Goal: Check status: Check status

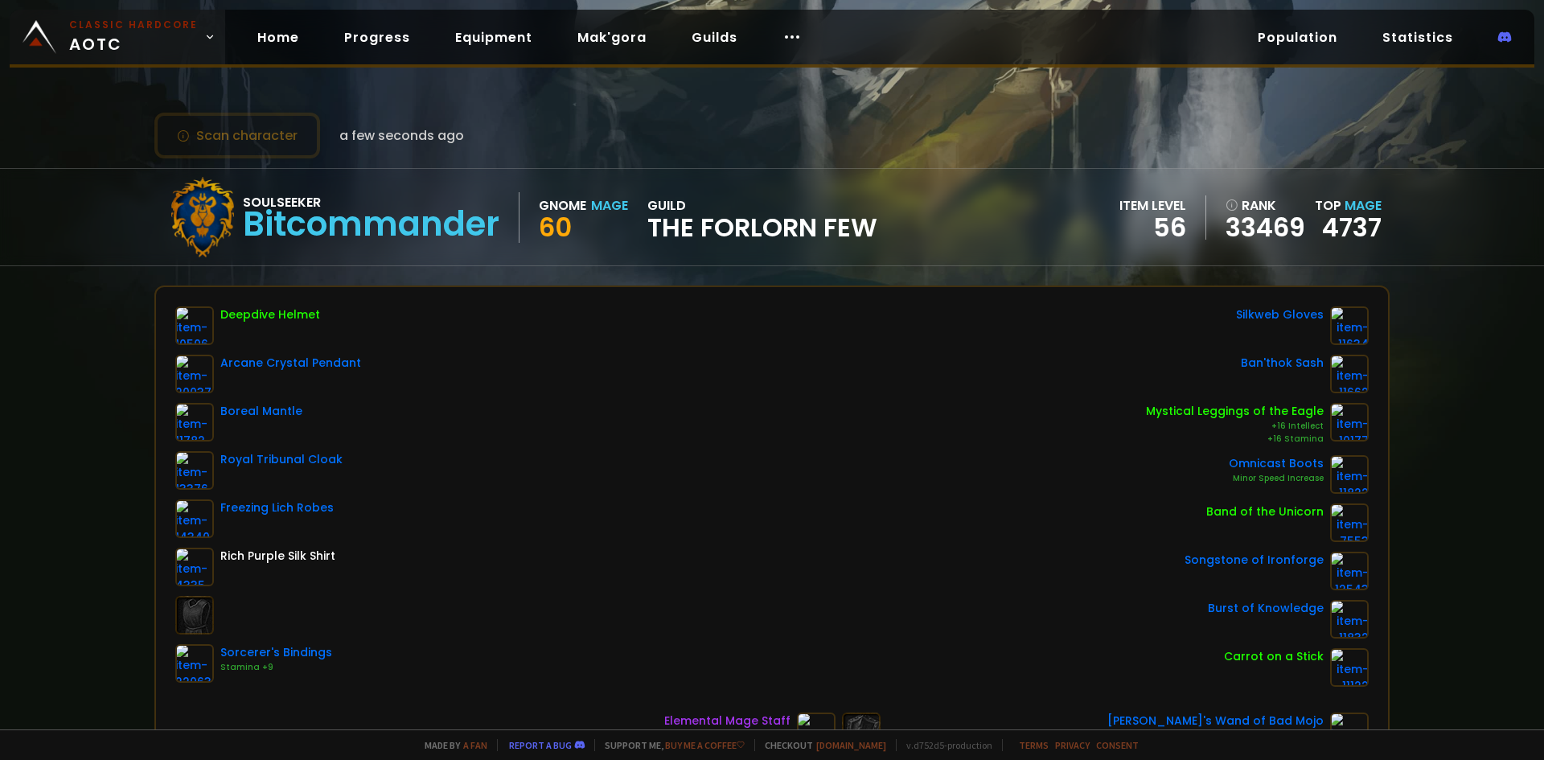
click at [153, 37] on span "Classic Hardcore AOTC" at bounding box center [133, 37] width 129 height 39
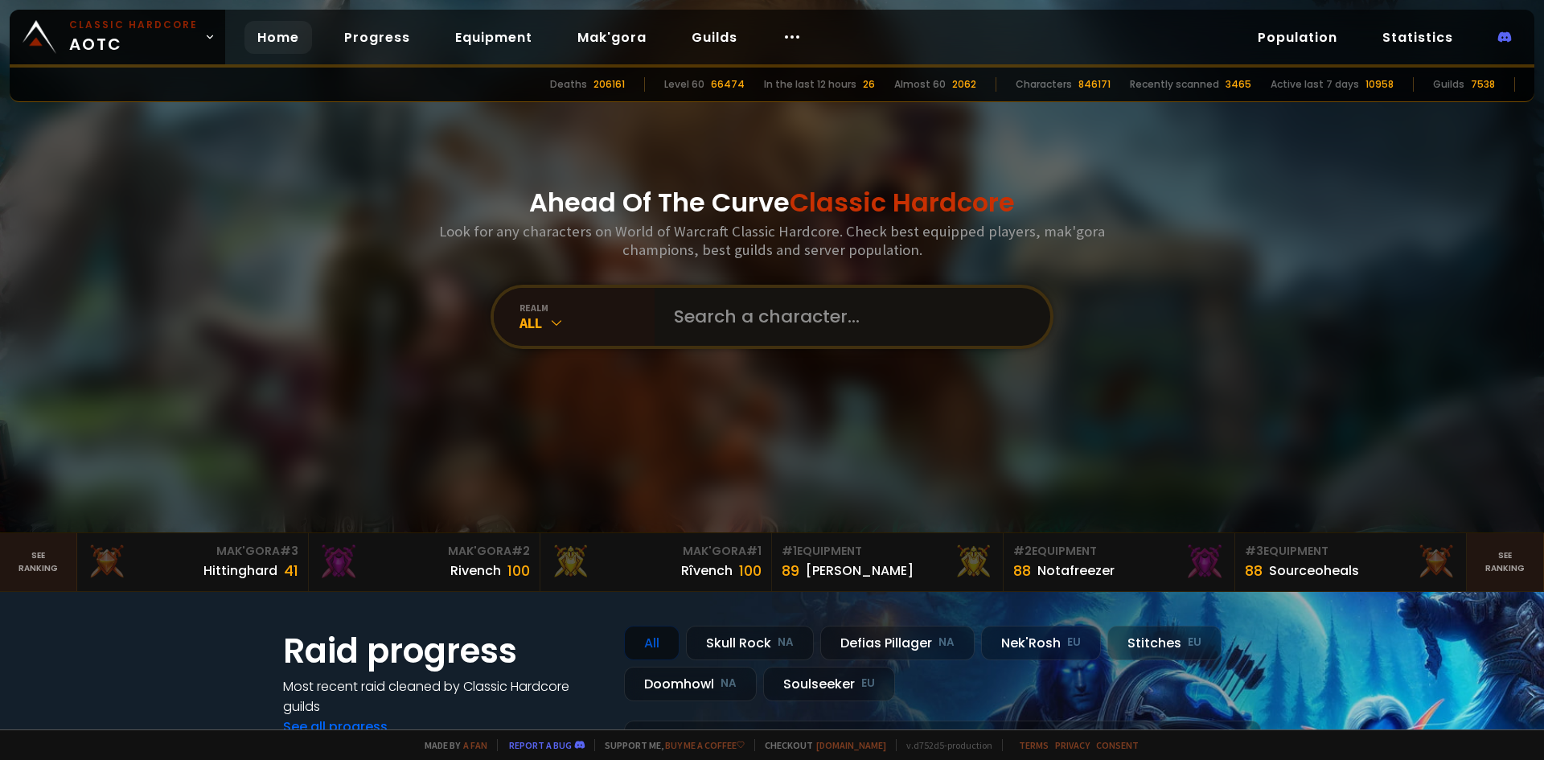
click at [776, 317] on input "text" at bounding box center [847, 317] width 367 height 58
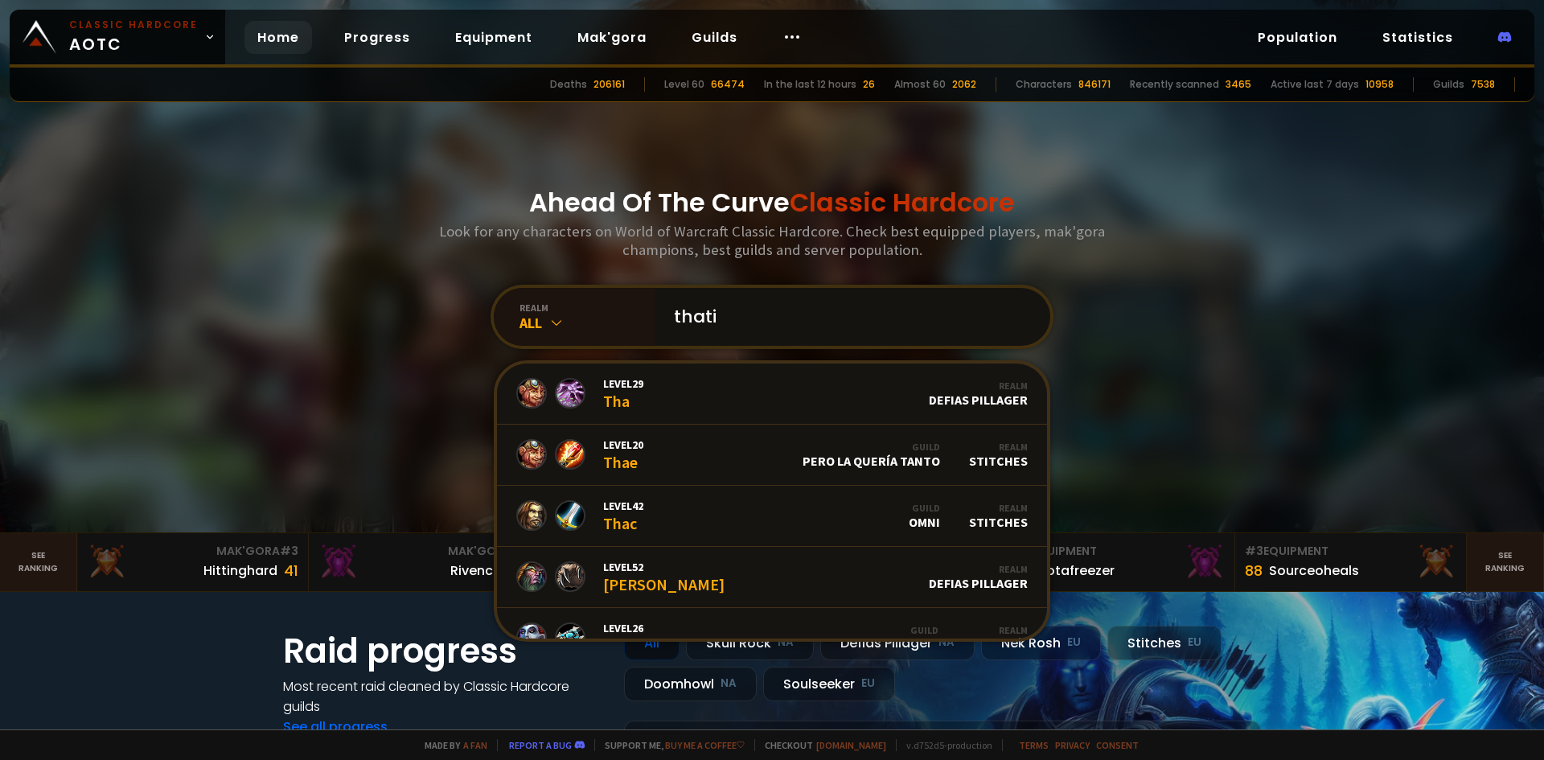
type input "thatis"
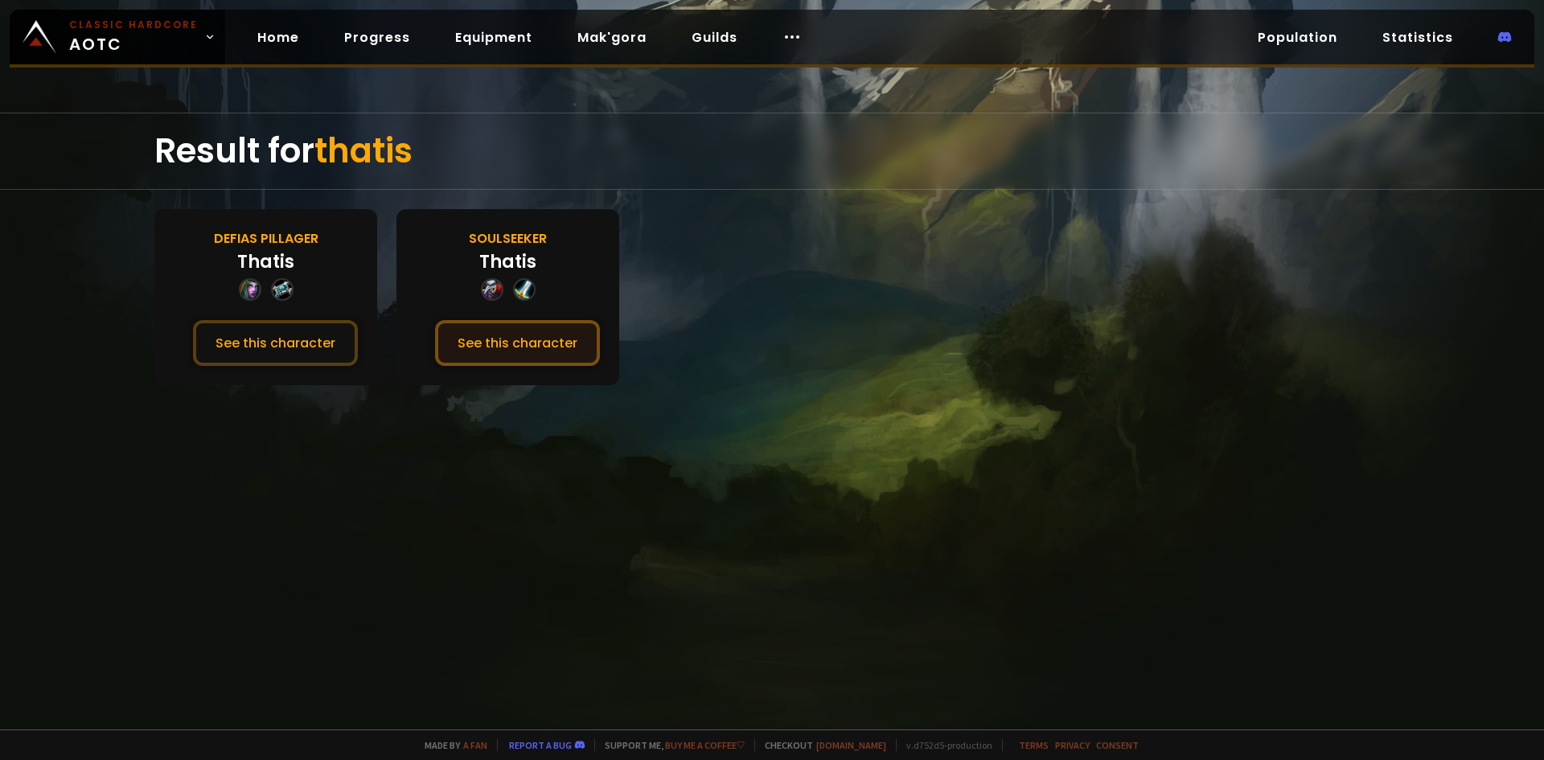
click at [527, 341] on button "See this character" at bounding box center [517, 343] width 165 height 46
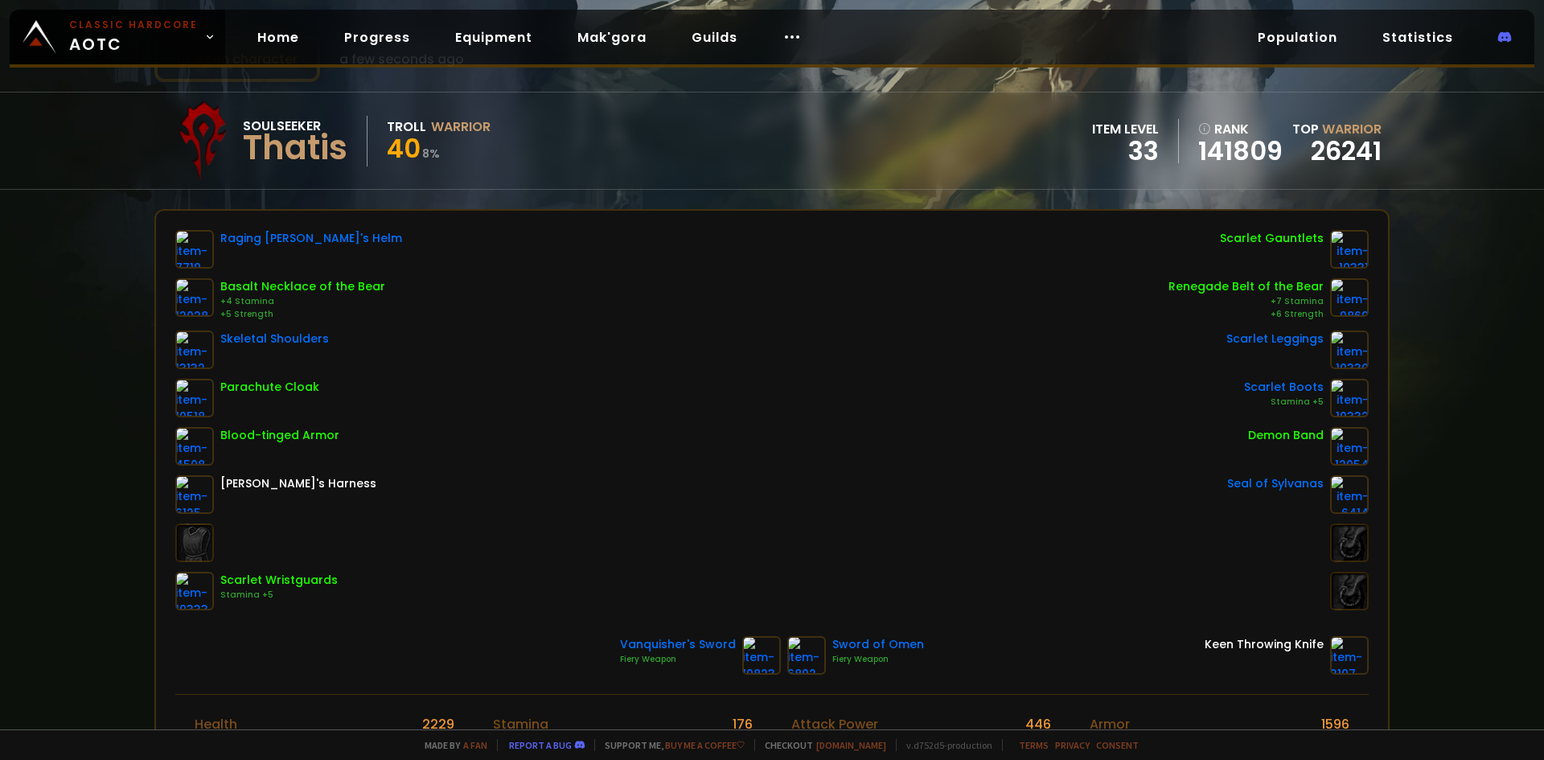
scroll to position [80, 0]
